Goal: Check status: Check status

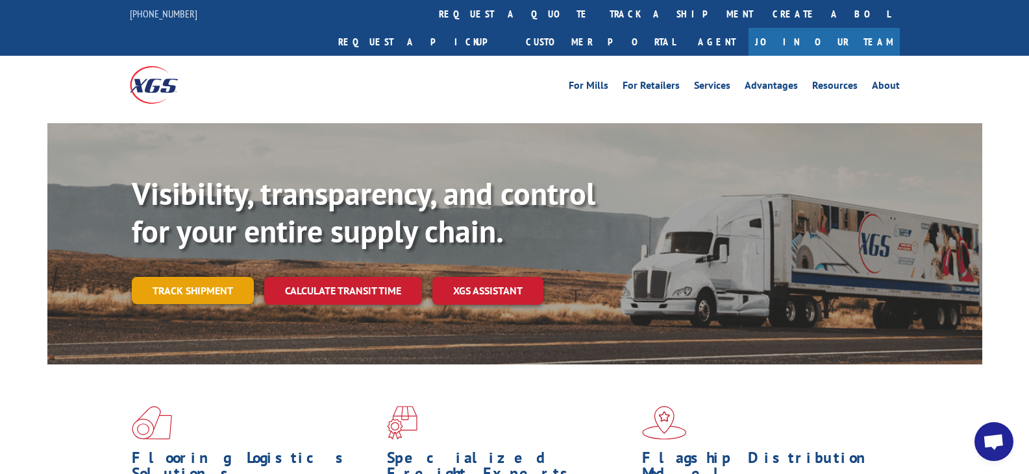
click at [164, 277] on link "Track shipment" at bounding box center [193, 290] width 122 height 27
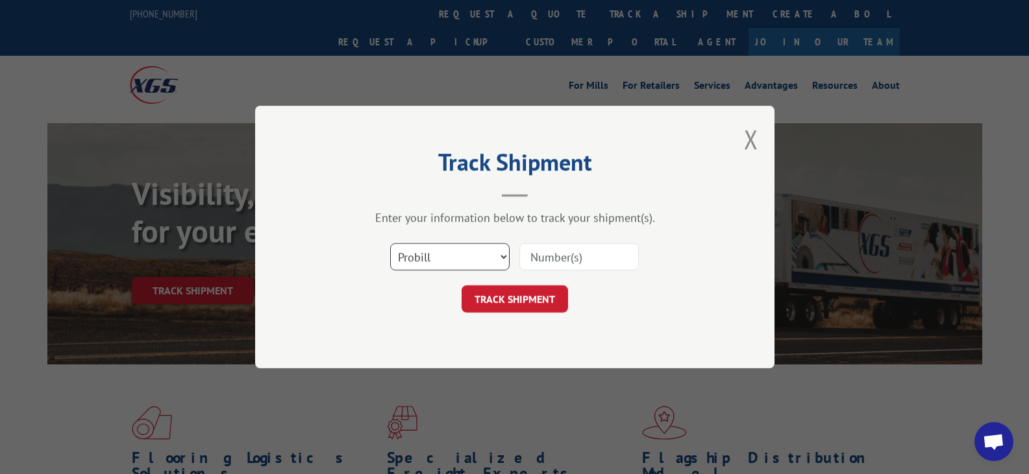
click at [503, 260] on select "Select category... Probill BOL PO" at bounding box center [449, 256] width 119 height 27
select select "bol"
click at [390, 243] on select "Select category... Probill BOL PO" at bounding box center [449, 256] width 119 height 27
click at [566, 252] on input at bounding box center [578, 256] width 119 height 27
type input "6025161"
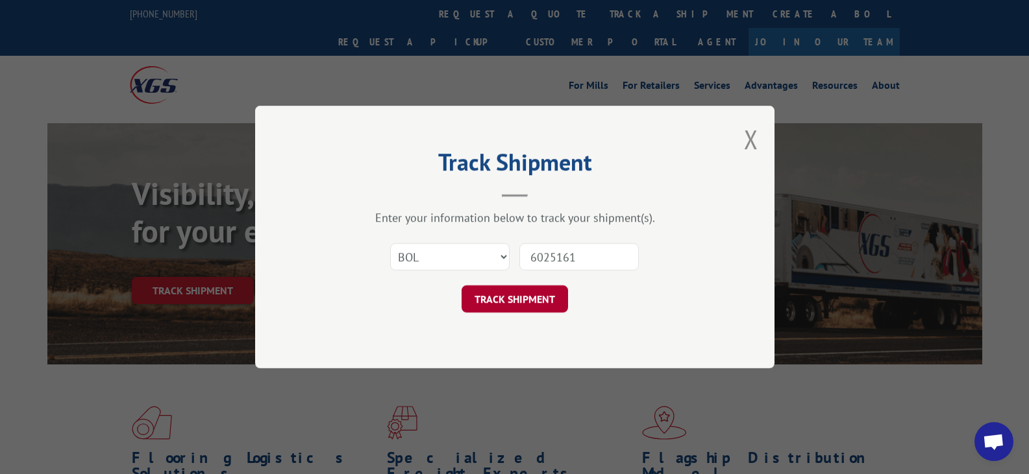
click at [517, 306] on button "TRACK SHIPMENT" at bounding box center [514, 299] width 106 height 27
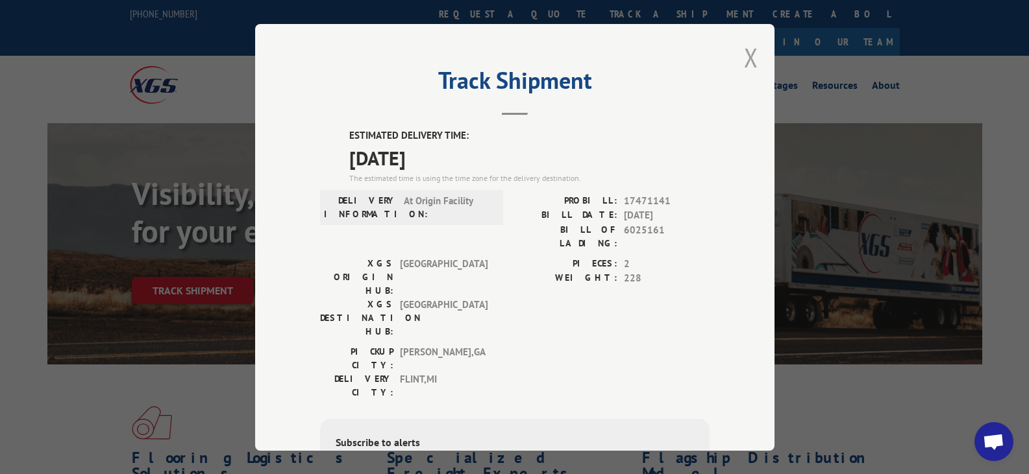
click at [744, 44] on button "Close modal" at bounding box center [751, 57] width 14 height 34
